Goal: Find specific page/section: Find specific page/section

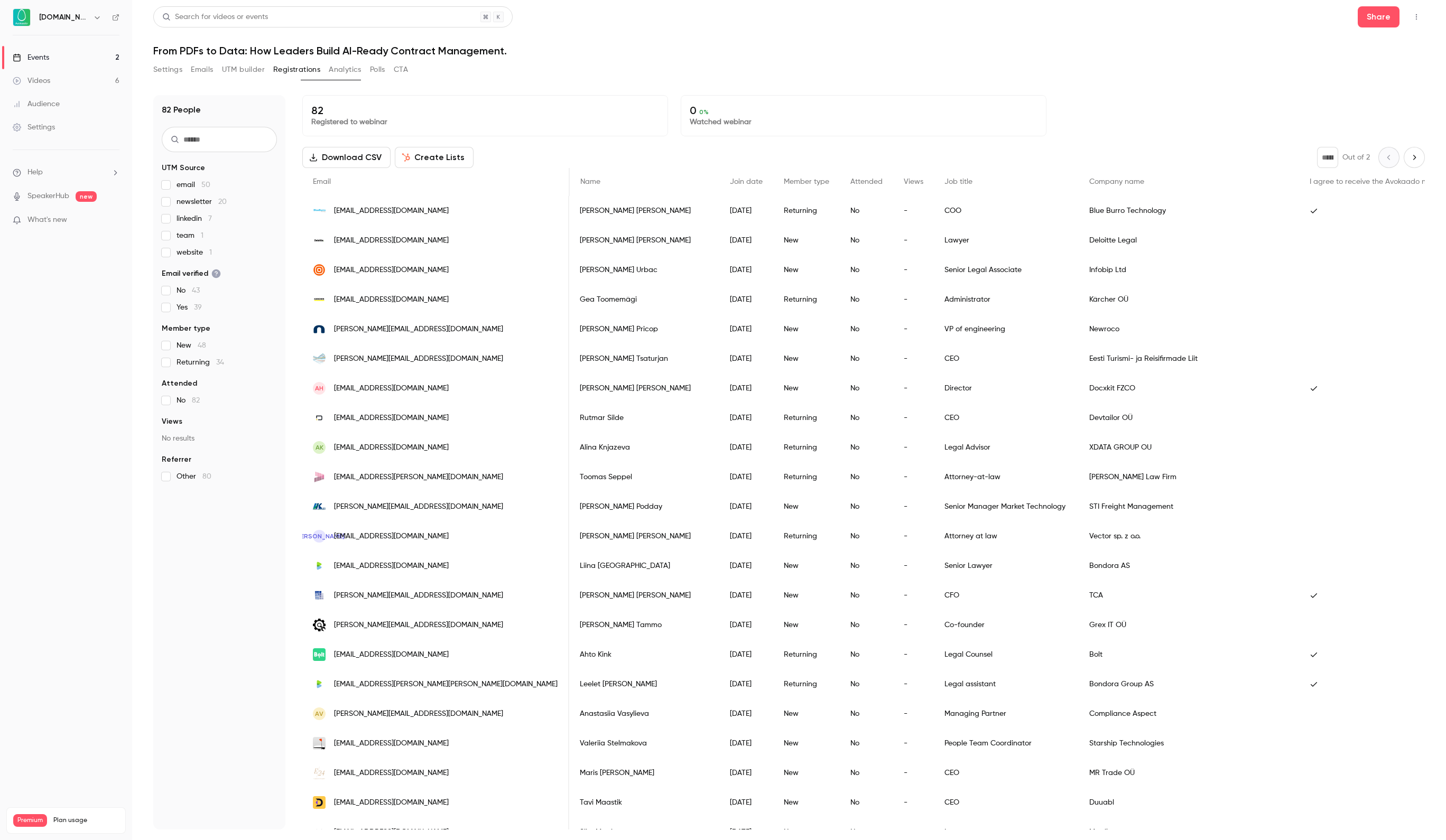
scroll to position [0, 1256]
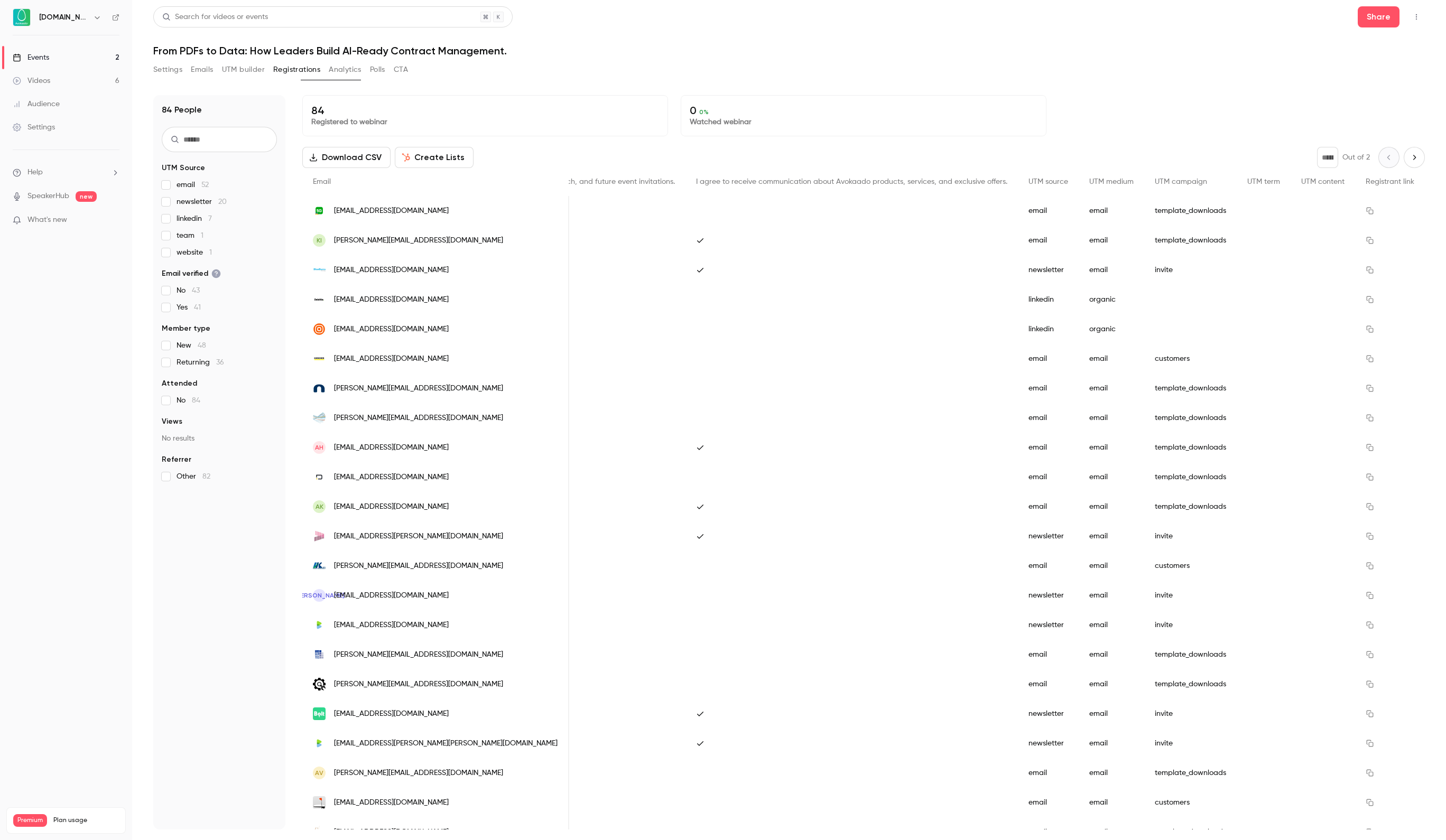
scroll to position [0, 1256]
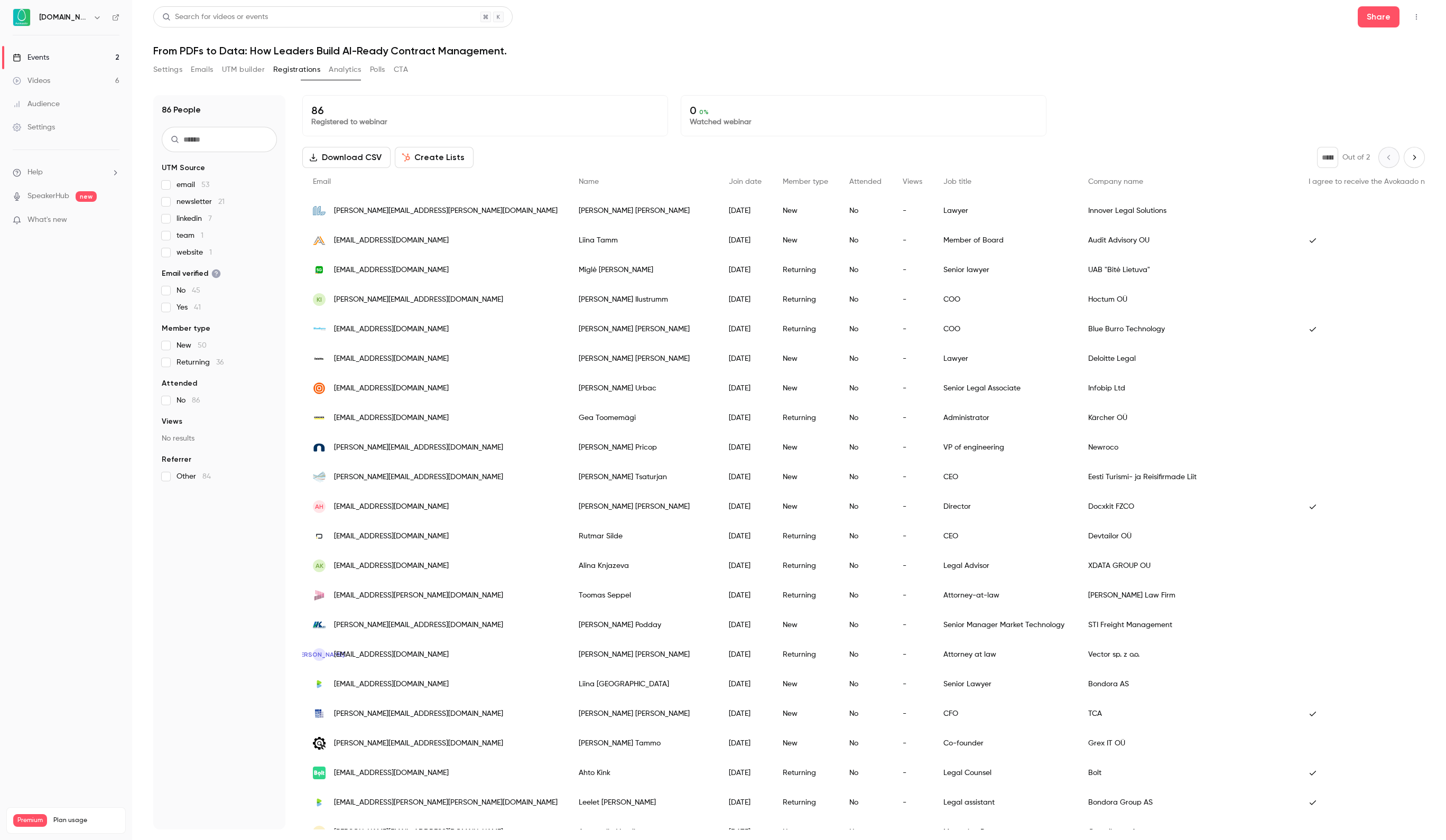
click at [196, 226] on div "email 53 newsletter 21 linkedin 7 team 1 website 1" at bounding box center [219, 218] width 115 height 78
click at [197, 213] on span "linkedin 7" at bounding box center [194, 218] width 35 height 11
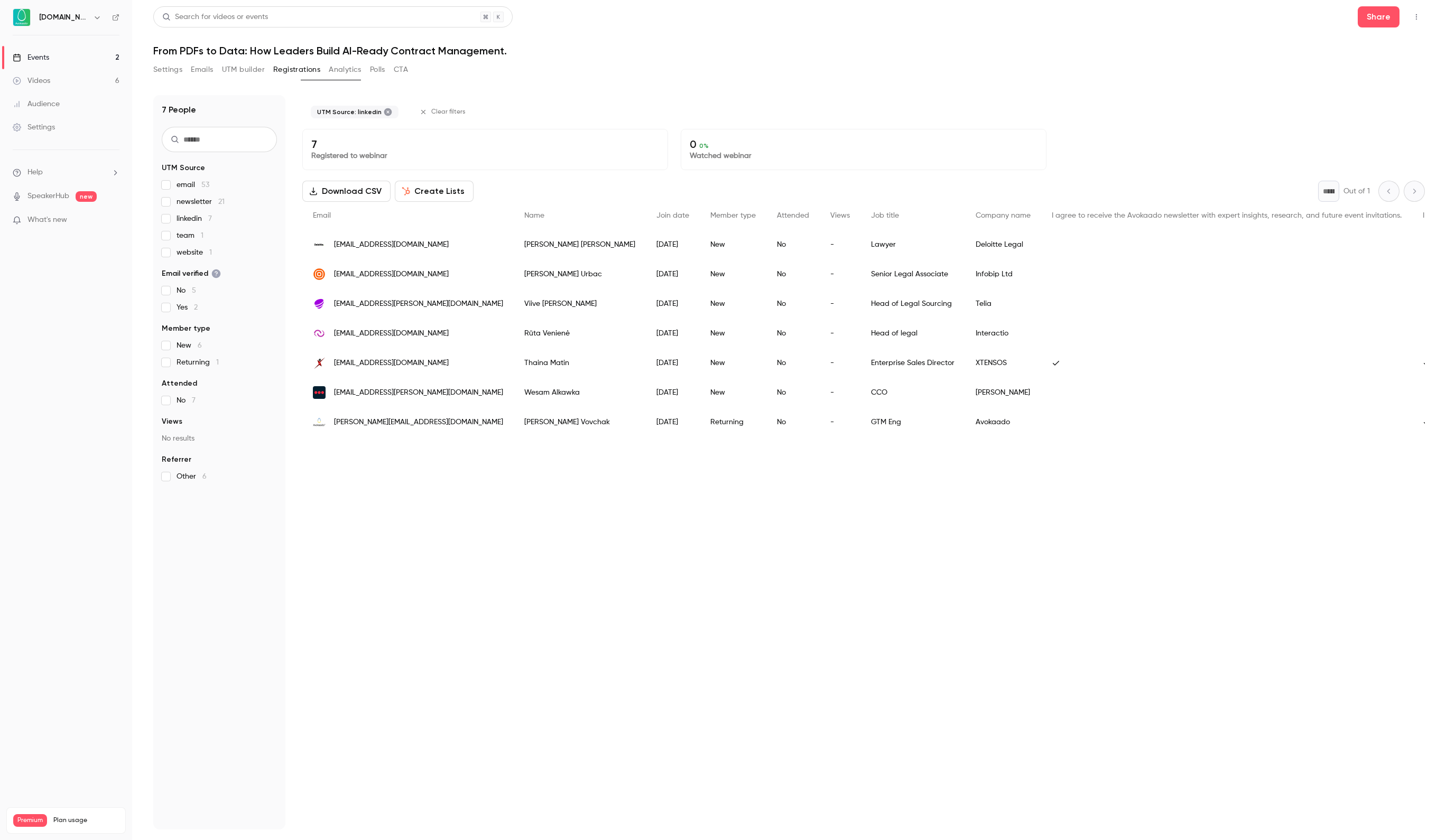
click at [197, 218] on span "linkedin 7" at bounding box center [194, 218] width 35 height 11
